Goal: Task Accomplishment & Management: Use online tool/utility

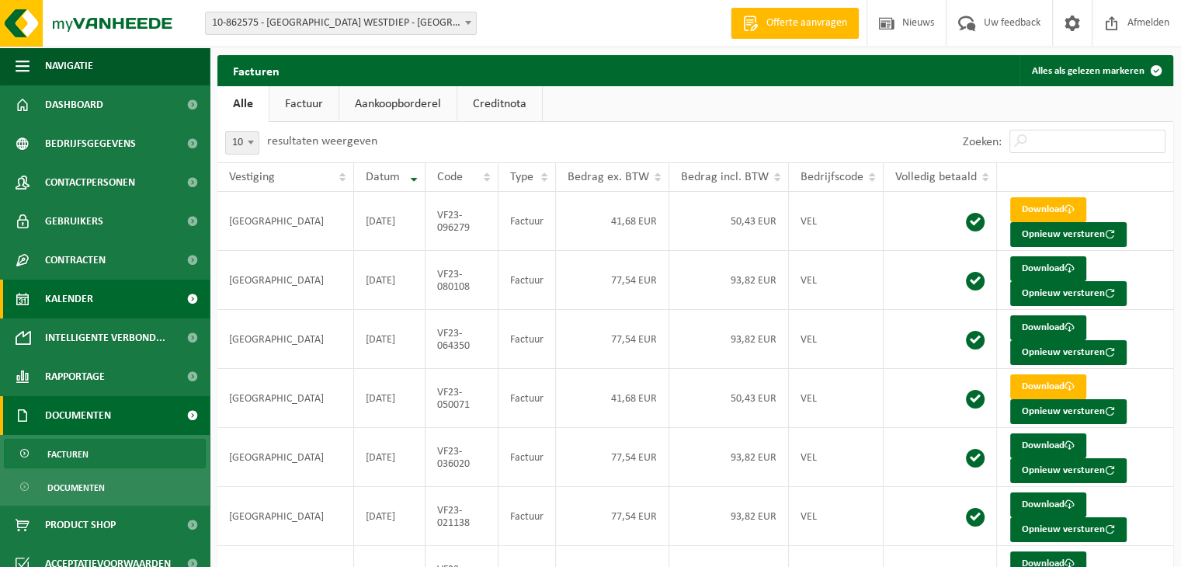
click at [65, 296] on span "Kalender" at bounding box center [69, 299] width 48 height 39
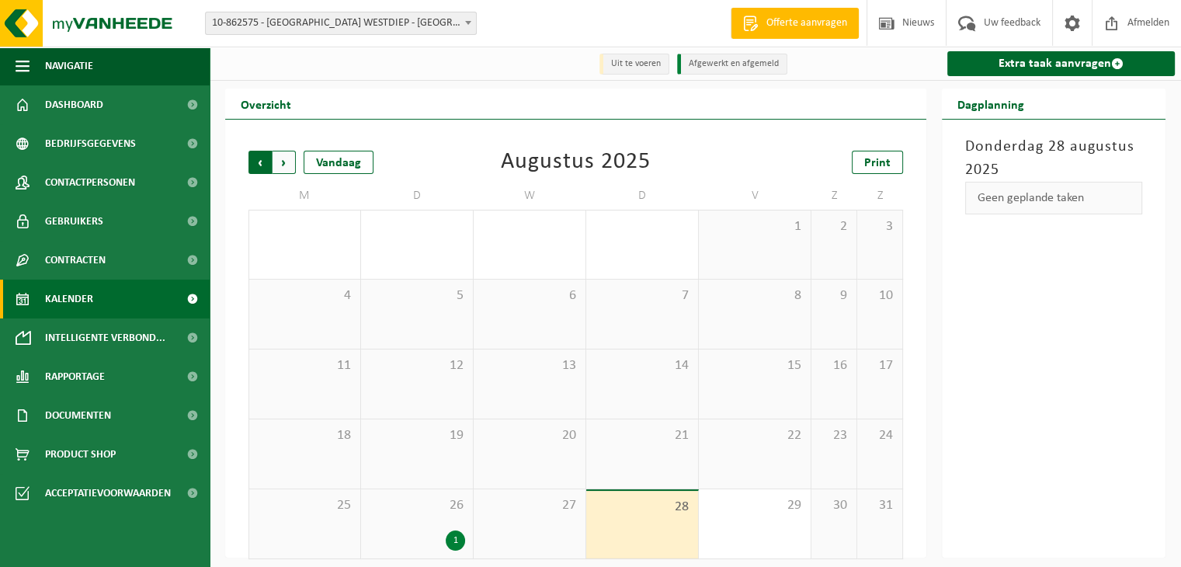
click at [283, 159] on span "Volgende" at bounding box center [284, 162] width 23 height 23
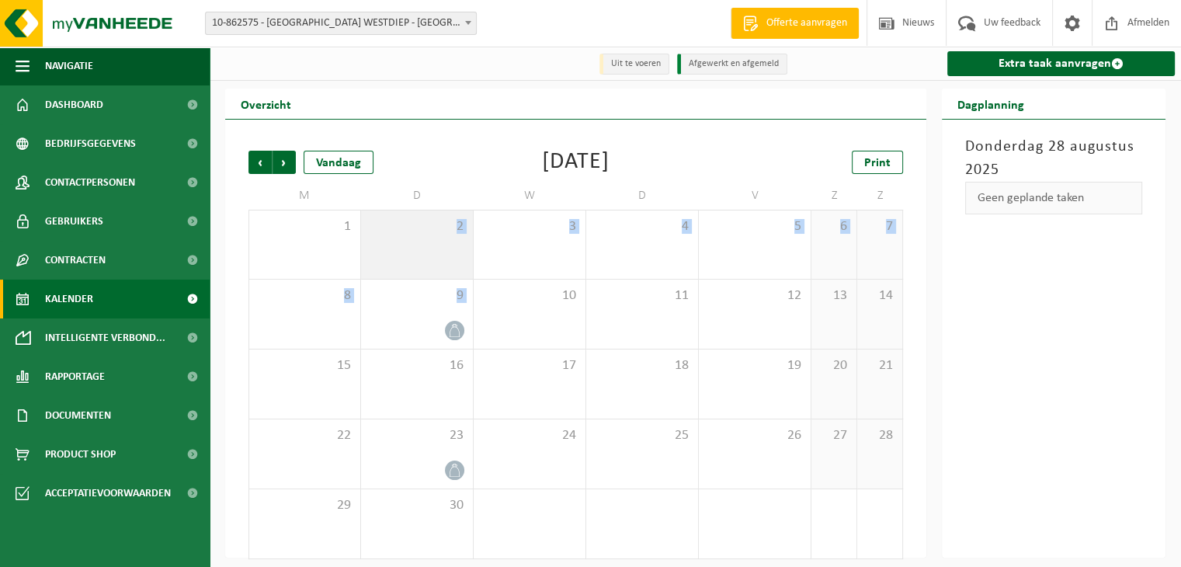
drag, startPoint x: 428, startPoint y: 321, endPoint x: 423, endPoint y: 245, distance: 76.2
click at [423, 245] on tbody "1 2 3 4 5 6 7 8 9 10 11 12 13 14 15 16 17 18 19 20 21 22 23 24 25 26 27 28 29 3…" at bounding box center [575, 384] width 655 height 349
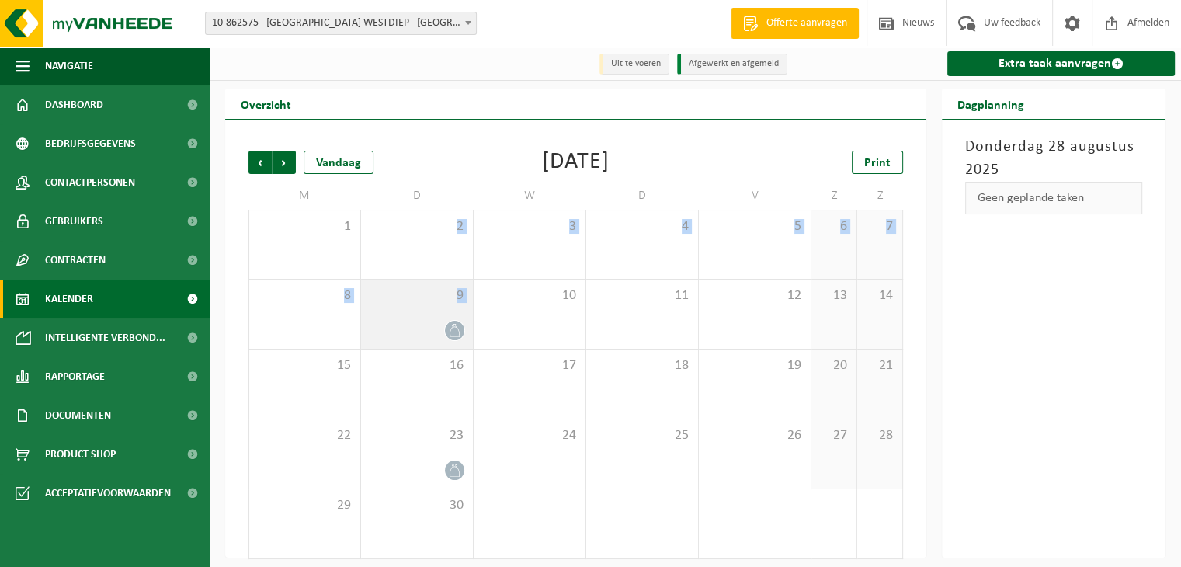
click at [453, 328] on icon at bounding box center [454, 330] width 13 height 13
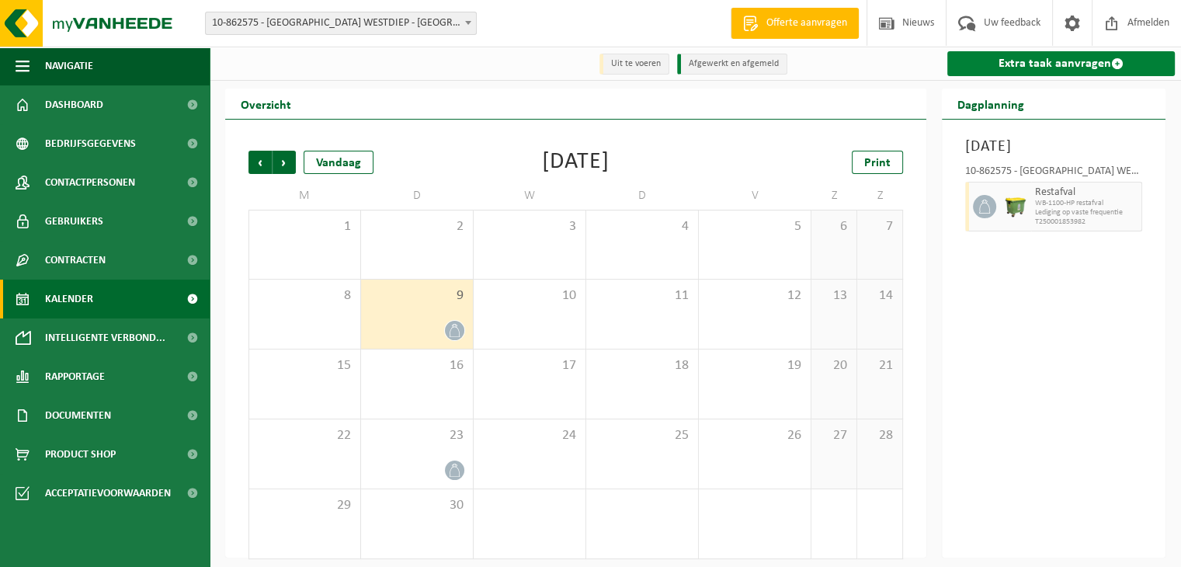
click at [1030, 64] on link "Extra taak aanvragen" at bounding box center [1061, 63] width 228 height 25
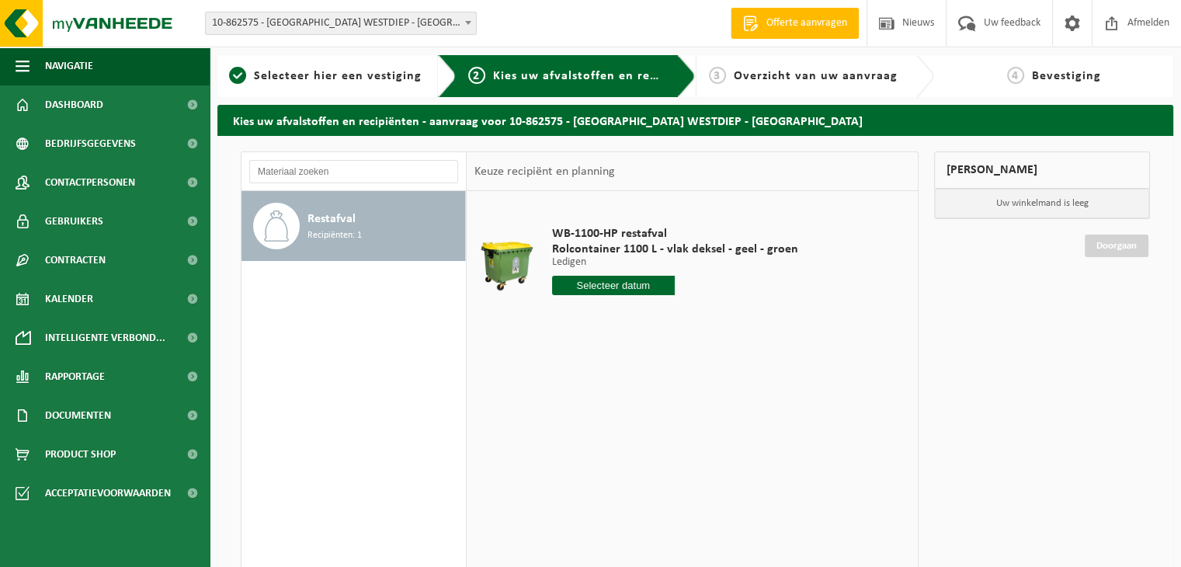
click at [627, 287] on input "text" at bounding box center [613, 285] width 123 height 19
click at [724, 323] on icon at bounding box center [727, 320] width 25 height 25
click at [593, 375] on div "2" at bounding box center [593, 373] width 27 height 25
type input "Van 2025-09-02"
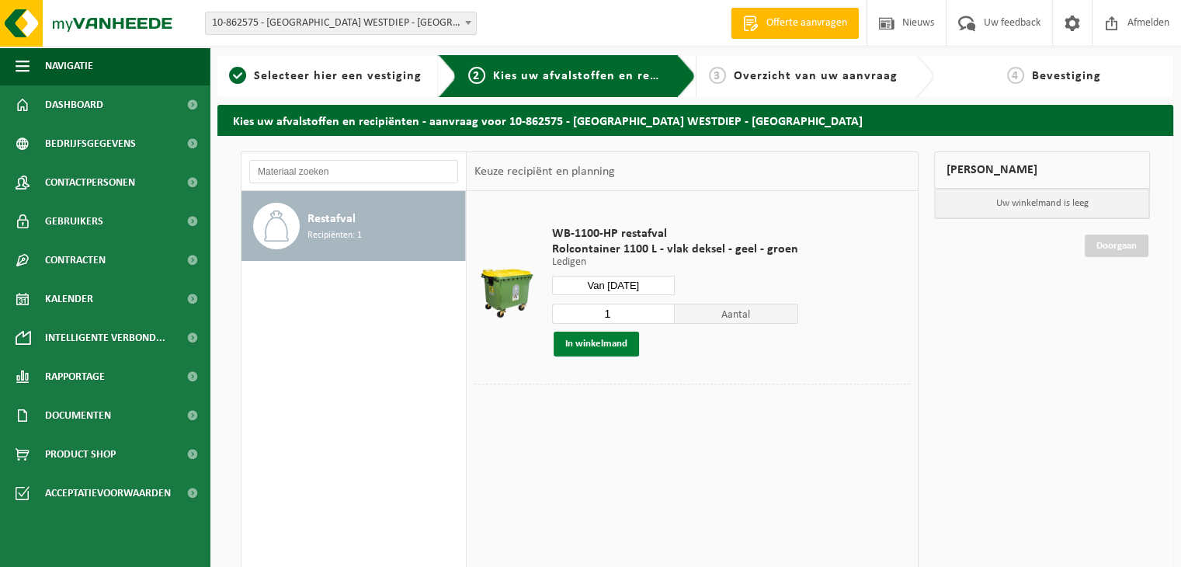
click at [587, 343] on button "In winkelmand" at bounding box center [596, 344] width 85 height 25
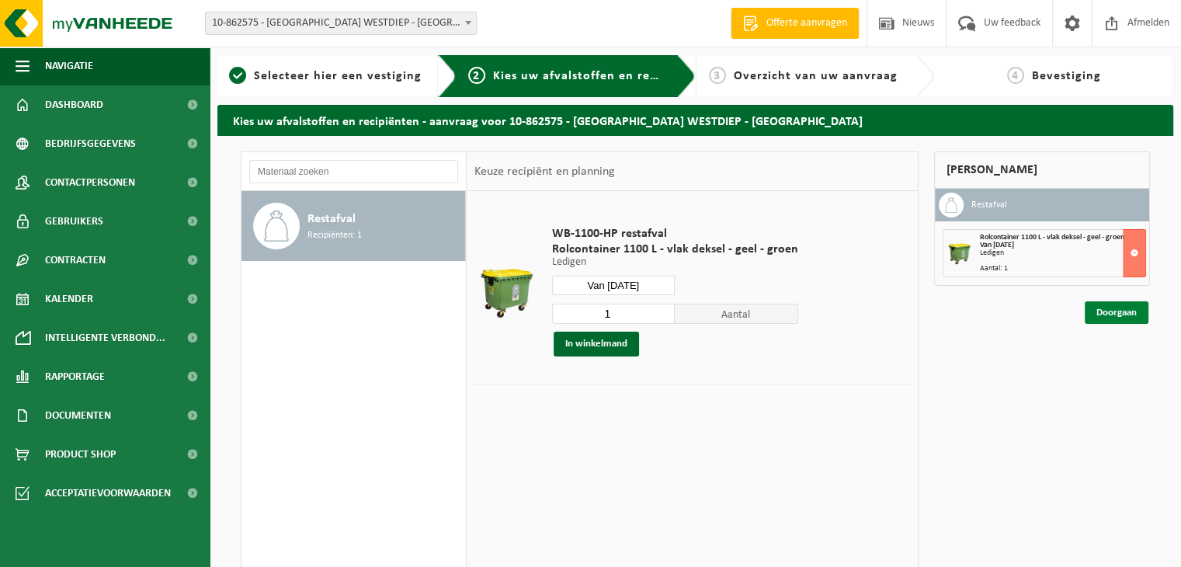
click at [1124, 311] on link "Doorgaan" at bounding box center [1117, 312] width 64 height 23
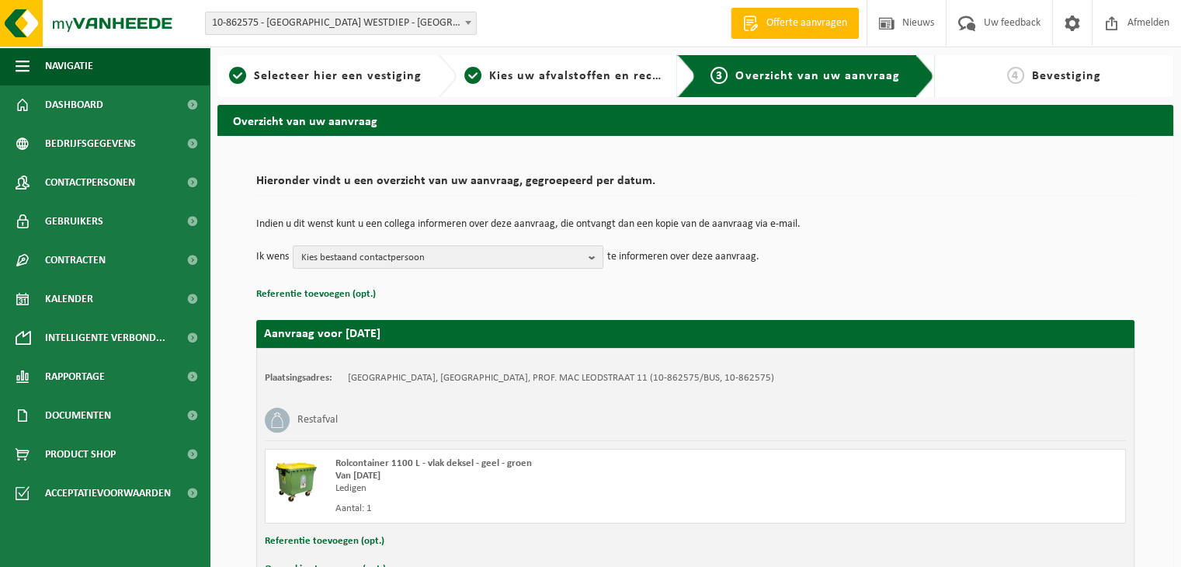
click at [593, 255] on b "button" at bounding box center [596, 257] width 14 height 22
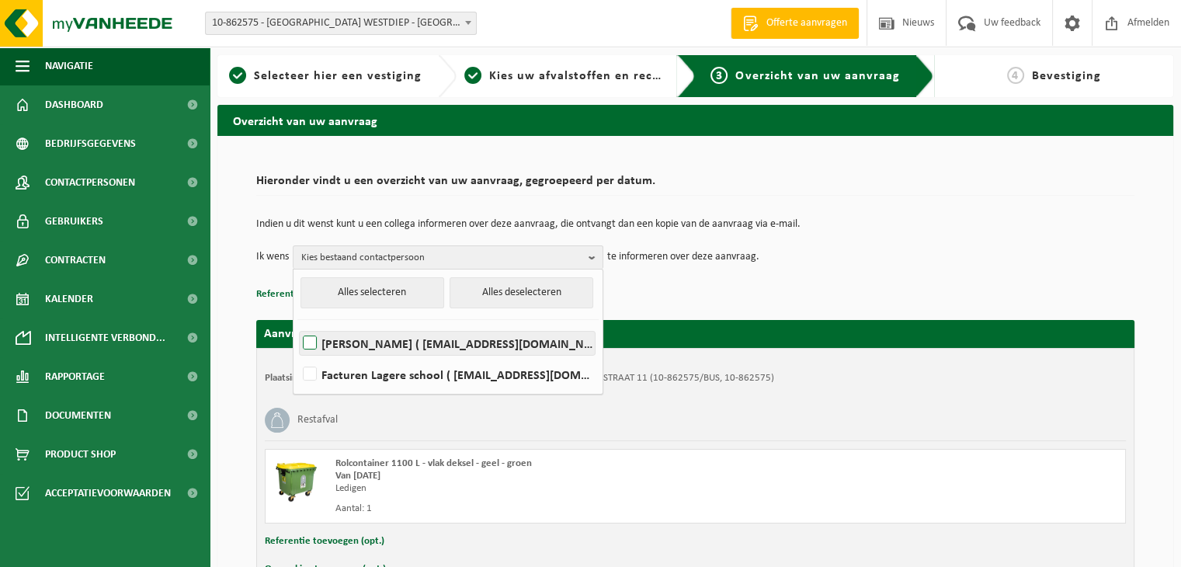
click at [411, 340] on label "MIEKE HUBRECHTSEN ( mieke.hubrechtsen@westdiep.be )" at bounding box center [447, 343] width 295 height 23
click at [297, 324] on input "MIEKE HUBRECHTSEN ( mieke.hubrechtsen@westdiep.be )" at bounding box center [297, 323] width 1 height 1
checkbox input "true"
click at [670, 293] on p "Referentie toevoegen (opt.)" at bounding box center [695, 294] width 878 height 20
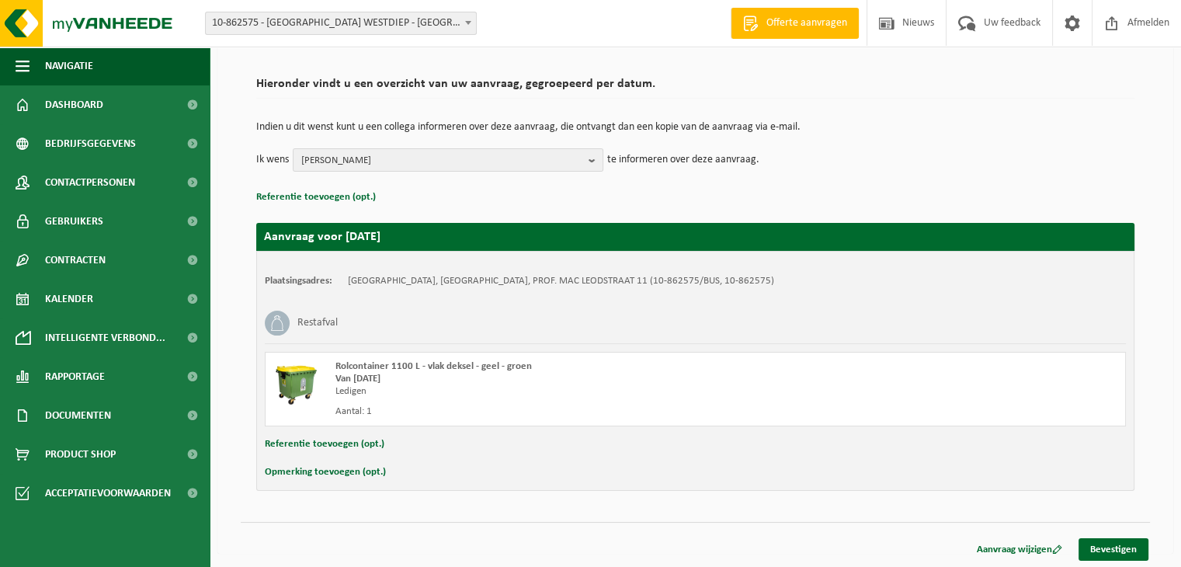
scroll to position [99, 0]
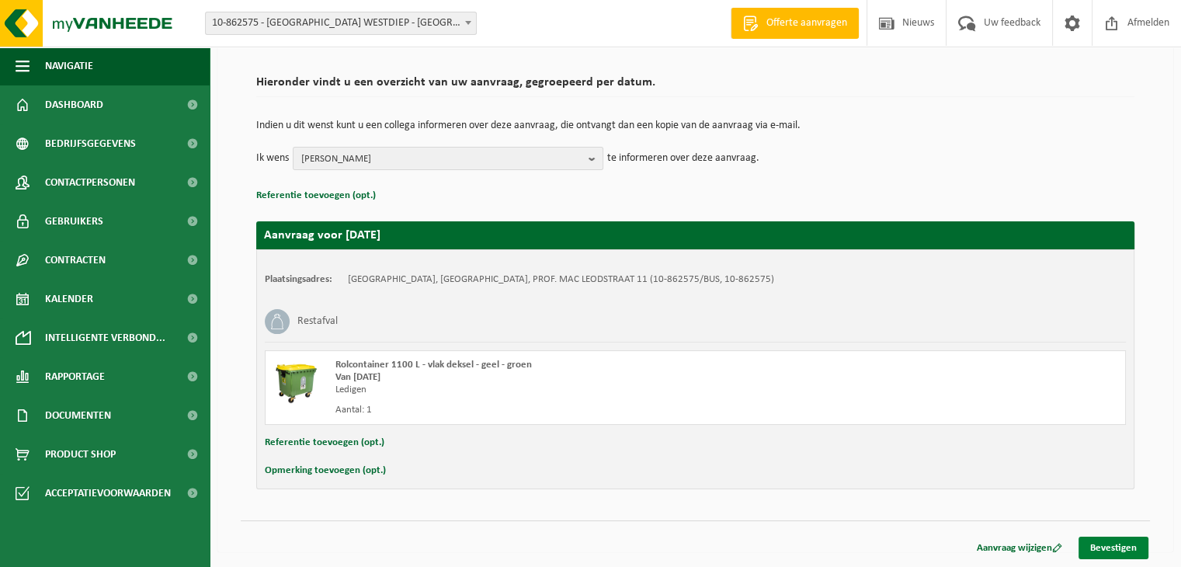
click at [1111, 543] on link "Bevestigen" at bounding box center [1114, 548] width 70 height 23
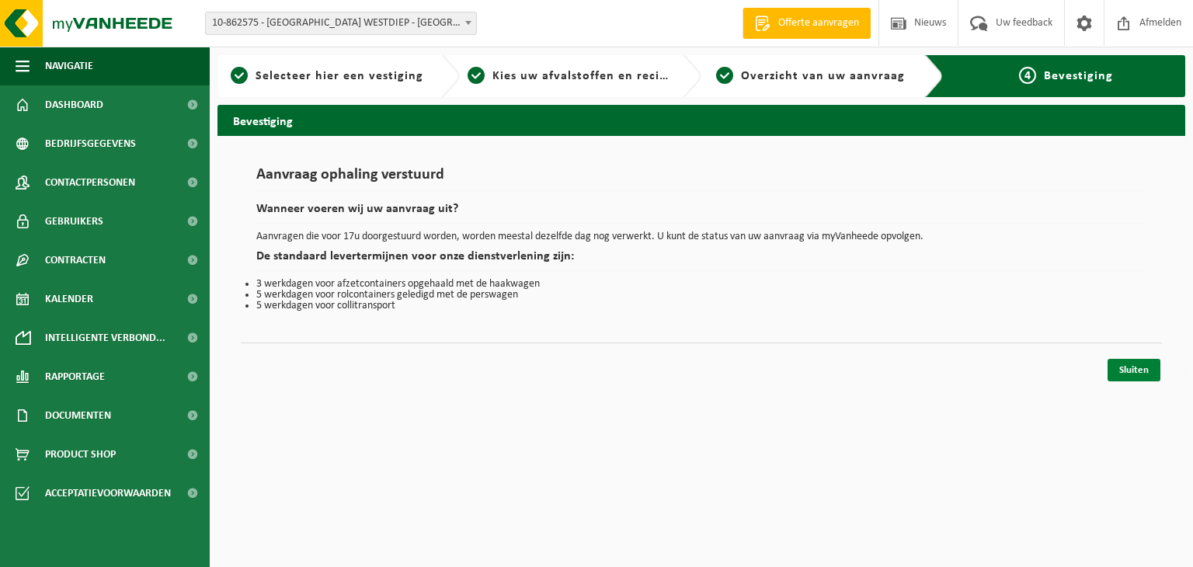
click at [1140, 367] on link "Sluiten" at bounding box center [1133, 370] width 53 height 23
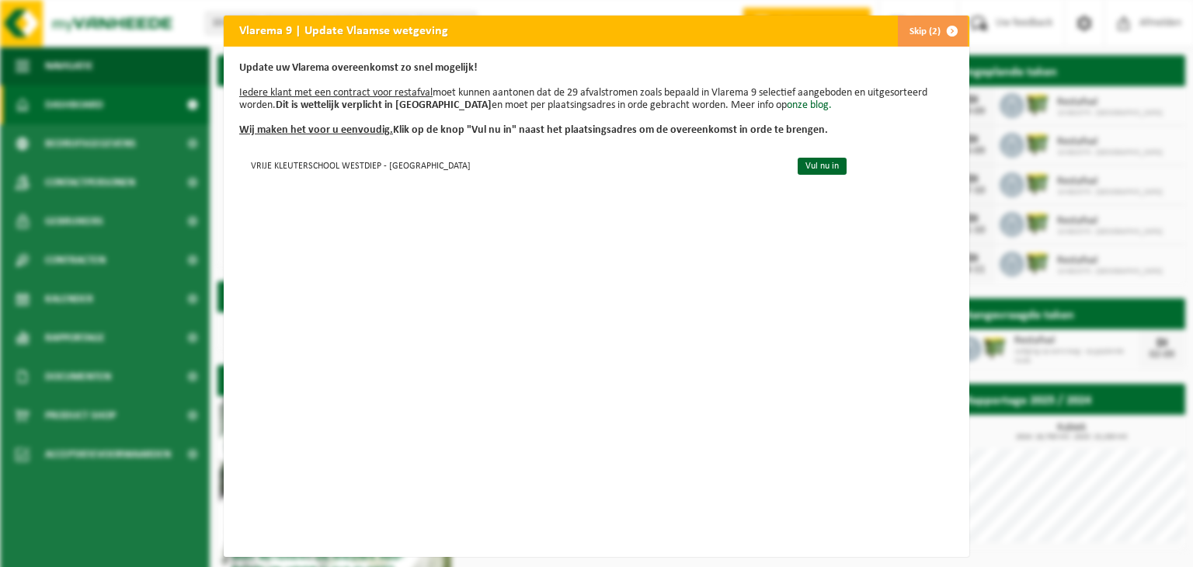
click at [937, 30] on span "button" at bounding box center [952, 31] width 31 height 31
